Goal: Transaction & Acquisition: Download file/media

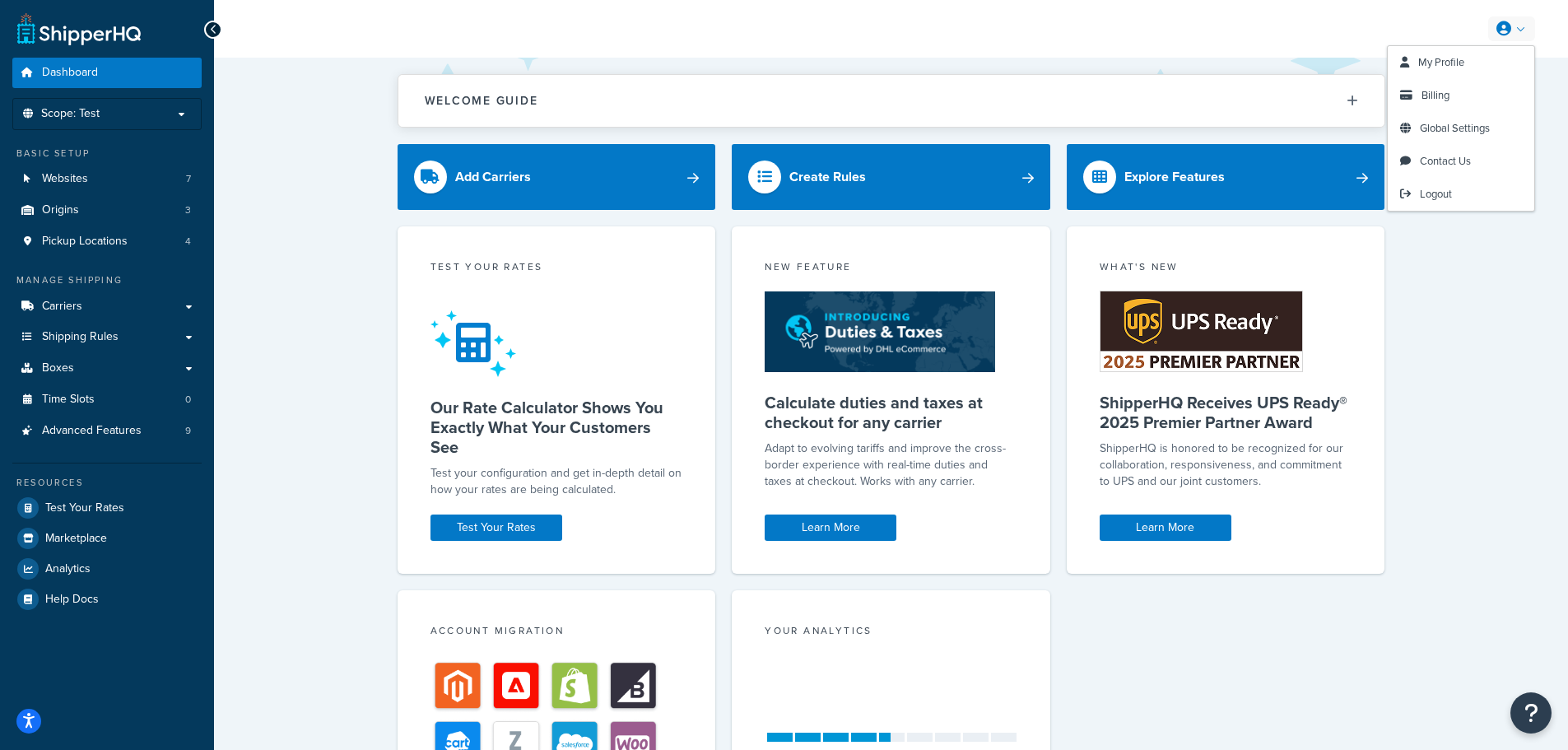
click at [1516, 28] on link at bounding box center [1512, 29] width 47 height 25
click at [1426, 92] on span "Billing" at bounding box center [1436, 95] width 28 height 16
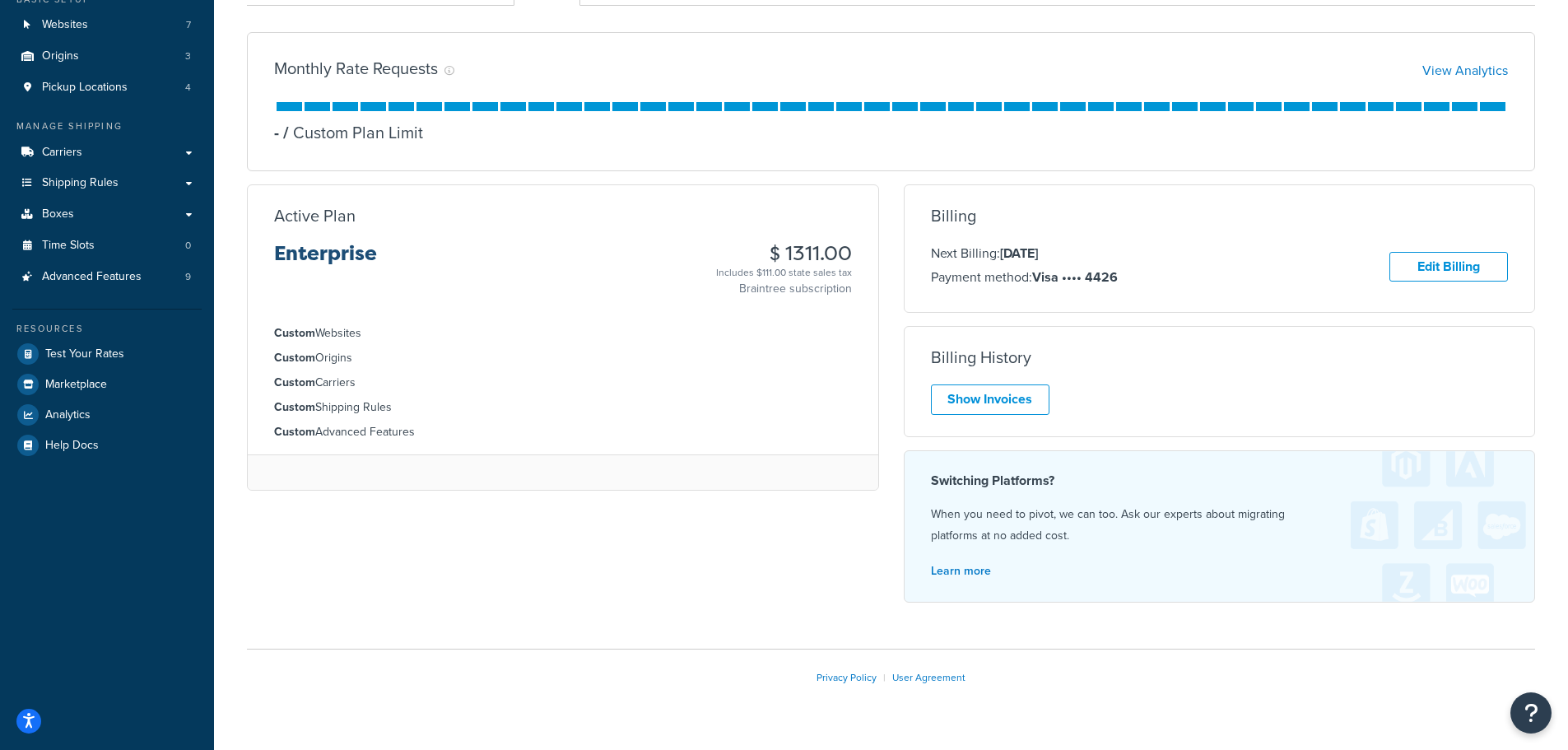
scroll to position [165, 0]
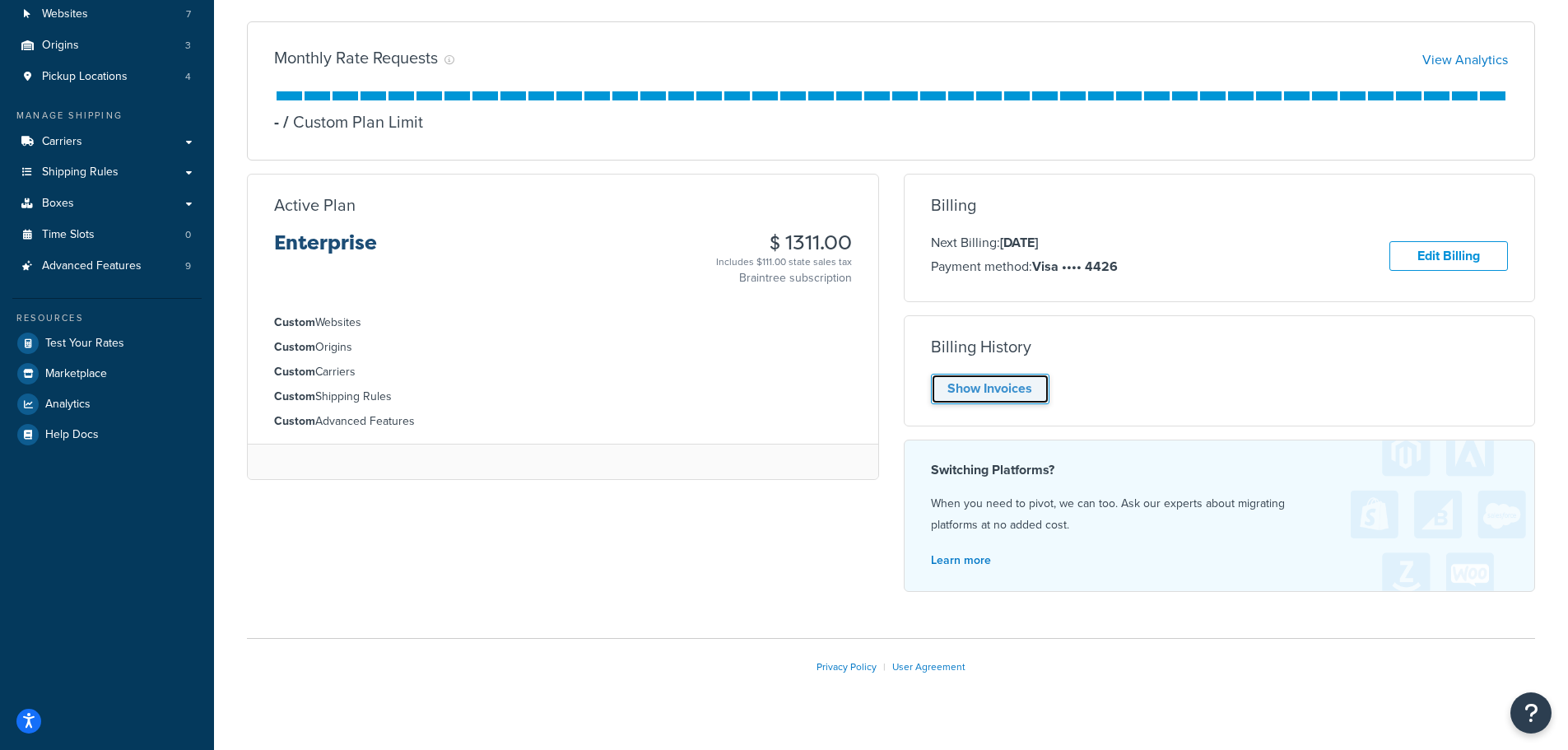
click at [997, 390] on link "Show Invoices" at bounding box center [990, 388] width 118 height 31
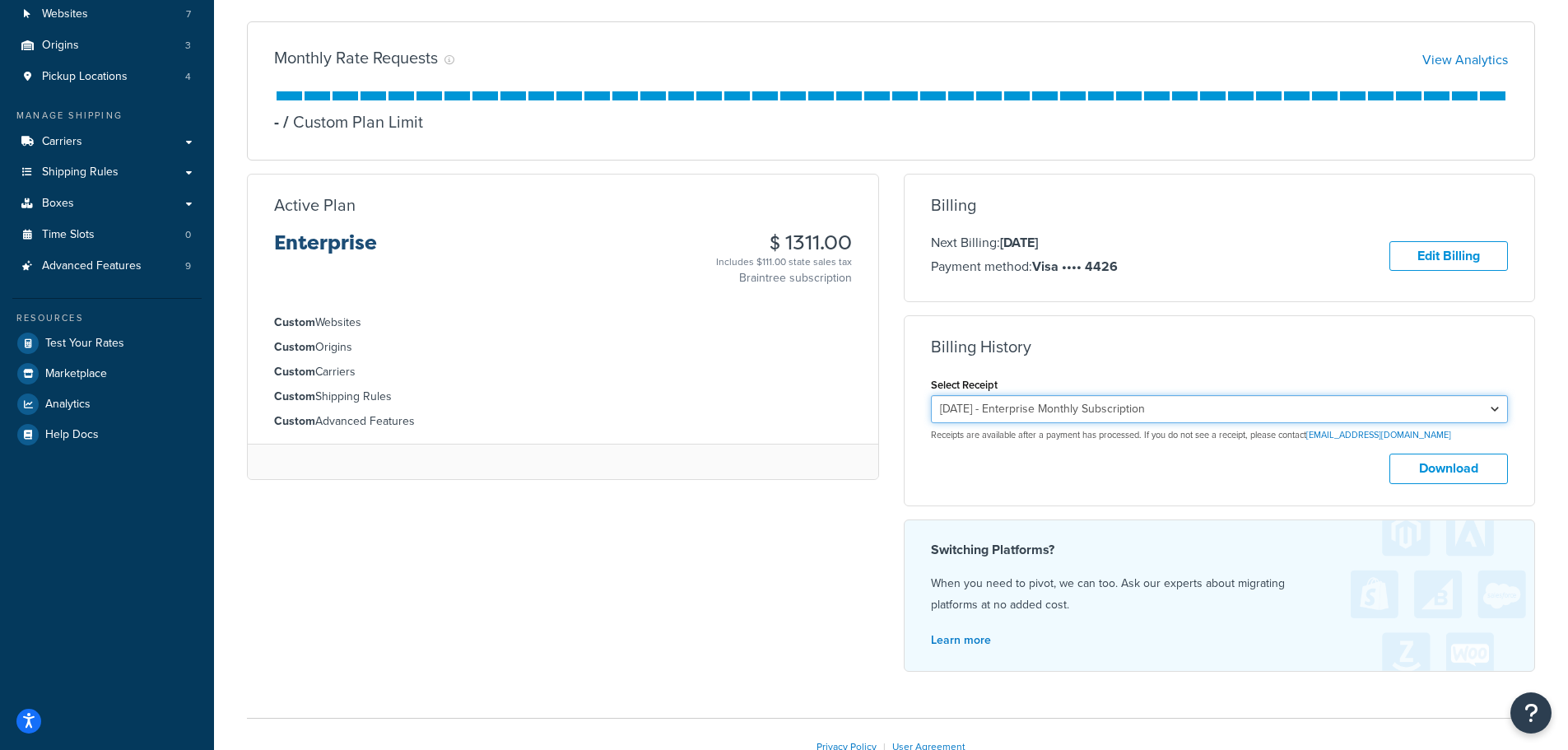
click at [1248, 403] on select "[DATE] - Enterprise Monthly Subscription [DATE] - Enterprise Monthly Subscripti…" at bounding box center [1220, 408] width 578 height 28
click at [931, 395] on select "[DATE] - Enterprise Monthly Subscription [DATE] - Enterprise Monthly Subscripti…" at bounding box center [1220, 408] width 578 height 28
click at [1439, 452] on form "Select Receipt [DATE] - Enterprise Monthly Subscription [DATE] - Enterprise Mon…" at bounding box center [1220, 428] width 578 height 110
click at [1439, 462] on button "Download" at bounding box center [1449, 468] width 118 height 31
click at [1186, 408] on select "[DATE] - Enterprise Monthly Subscription [DATE] - Enterprise Monthly Subscripti…" at bounding box center [1220, 408] width 578 height 28
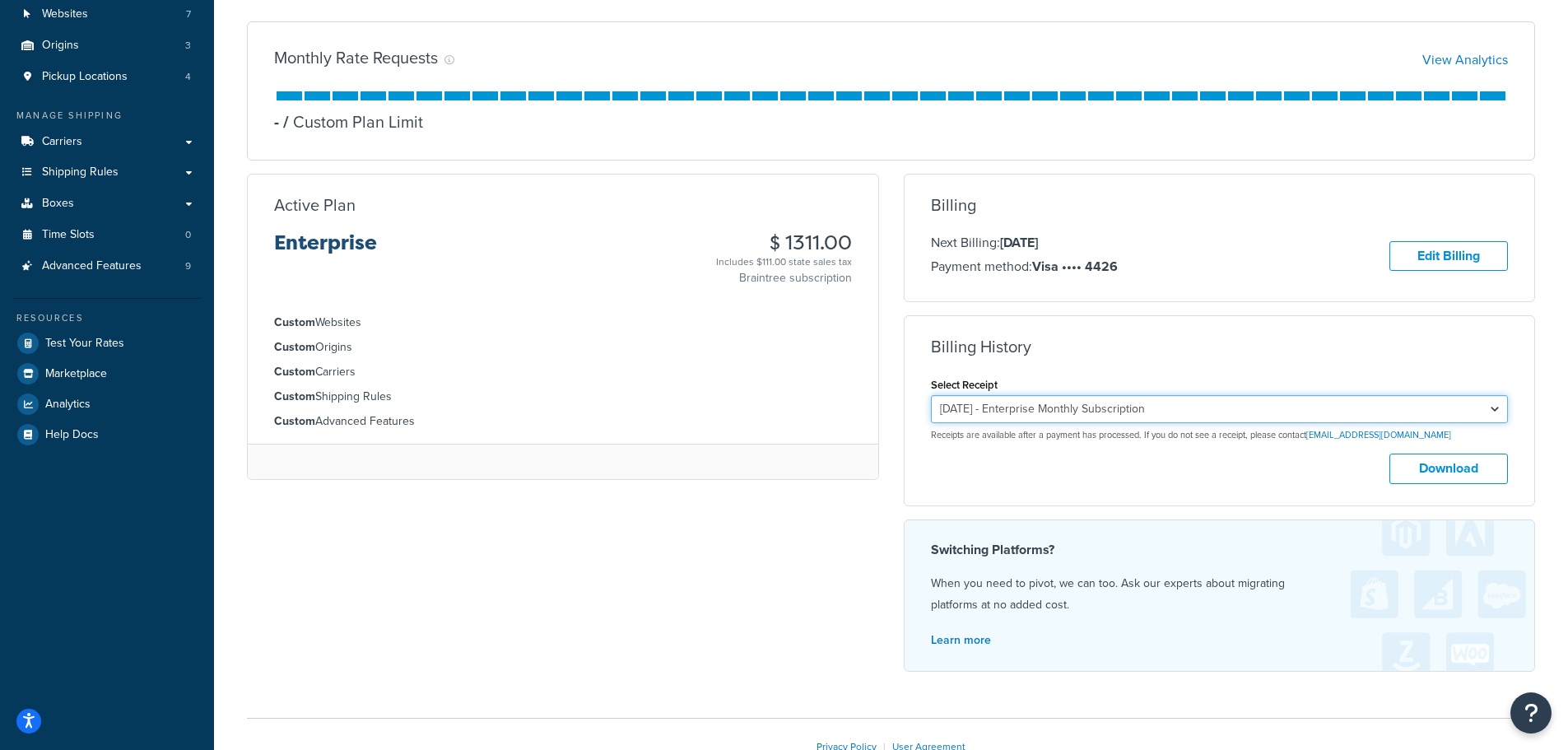
select select "p3jm83q3"
click at [931, 395] on select "[DATE] - Enterprise Monthly Subscription [DATE] - Enterprise Monthly Subscripti…" at bounding box center [1220, 408] width 578 height 28
click at [1433, 465] on button "Download" at bounding box center [1449, 468] width 118 height 31
